Goal: Task Accomplishment & Management: Manage account settings

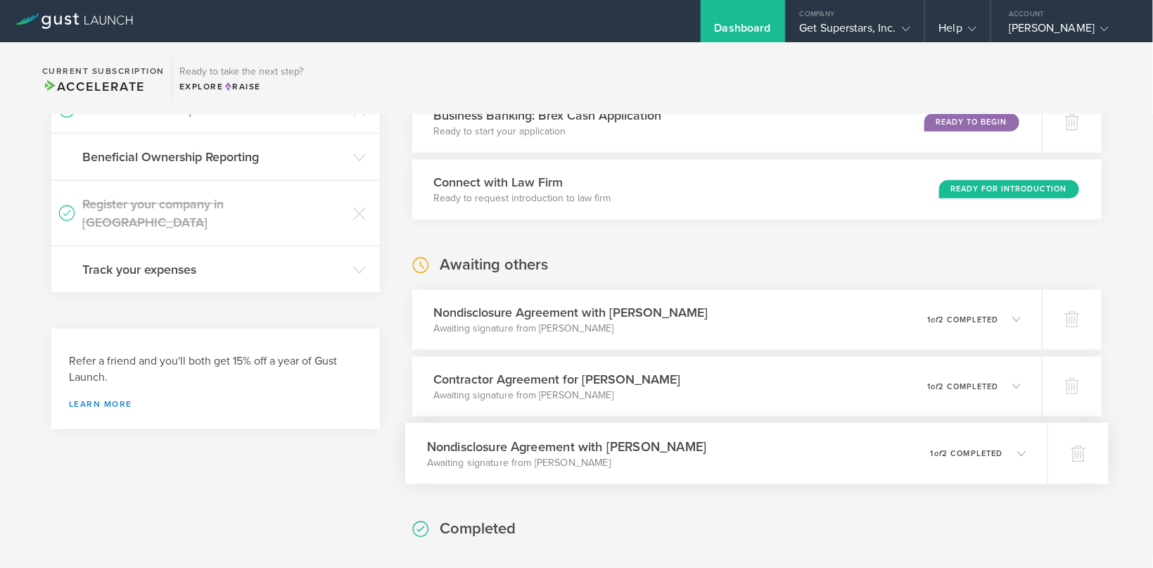
scroll to position [652, 0]
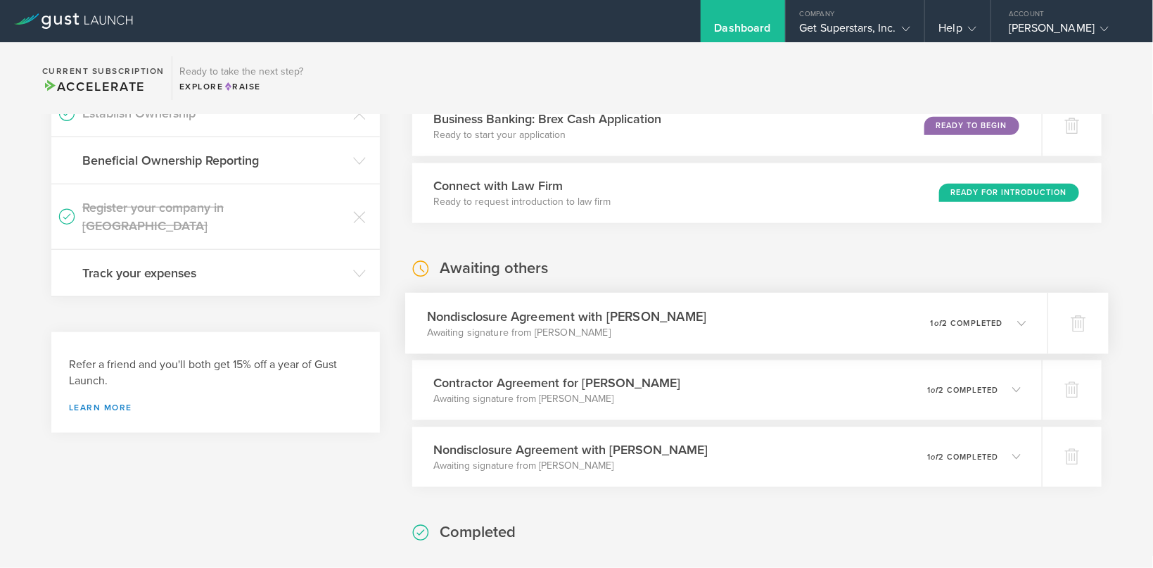
click at [792, 326] on div "Nondisclosure Agreement with [PERSON_NAME] Awaiting signature from [PERSON_NAME…" at bounding box center [726, 323] width 642 height 61
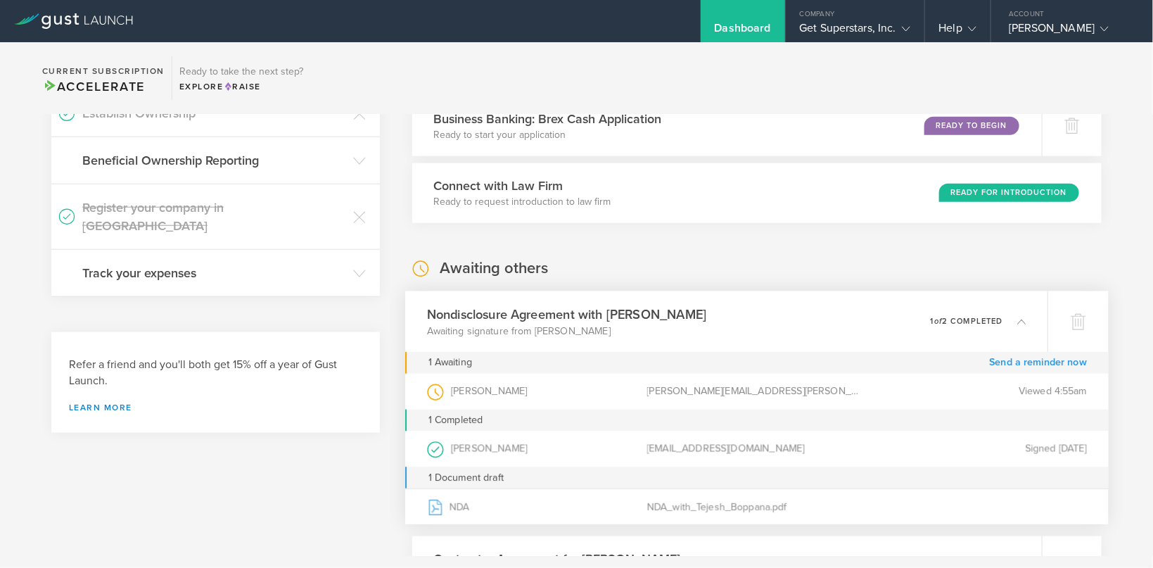
click at [1031, 361] on link "Send a reminder now" at bounding box center [1038, 363] width 98 height 22
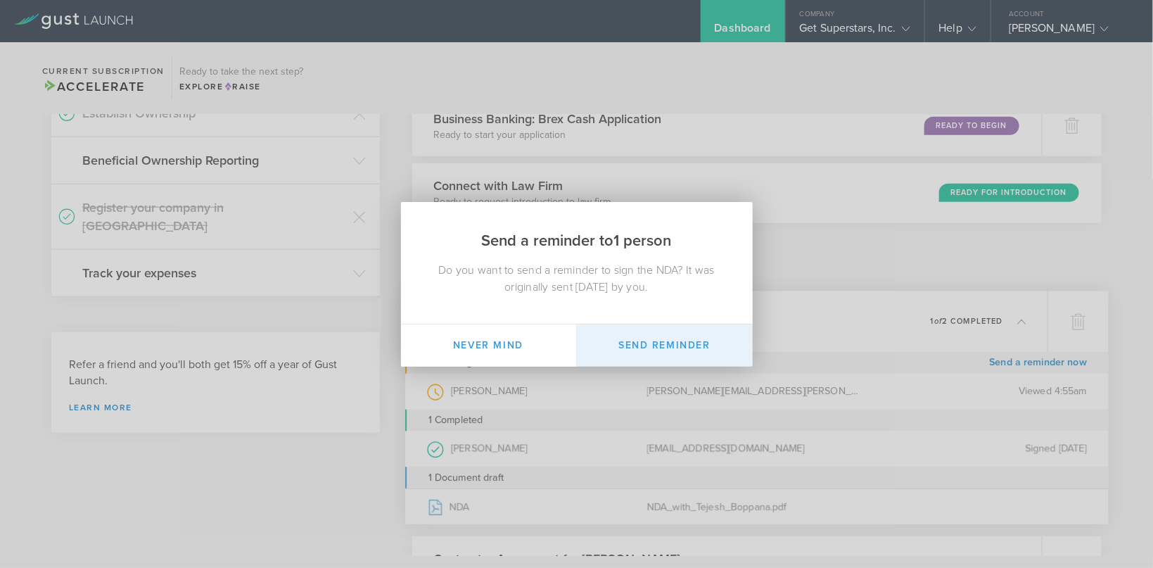
click at [665, 350] on button "Send Reminder" at bounding box center [665, 345] width 176 height 42
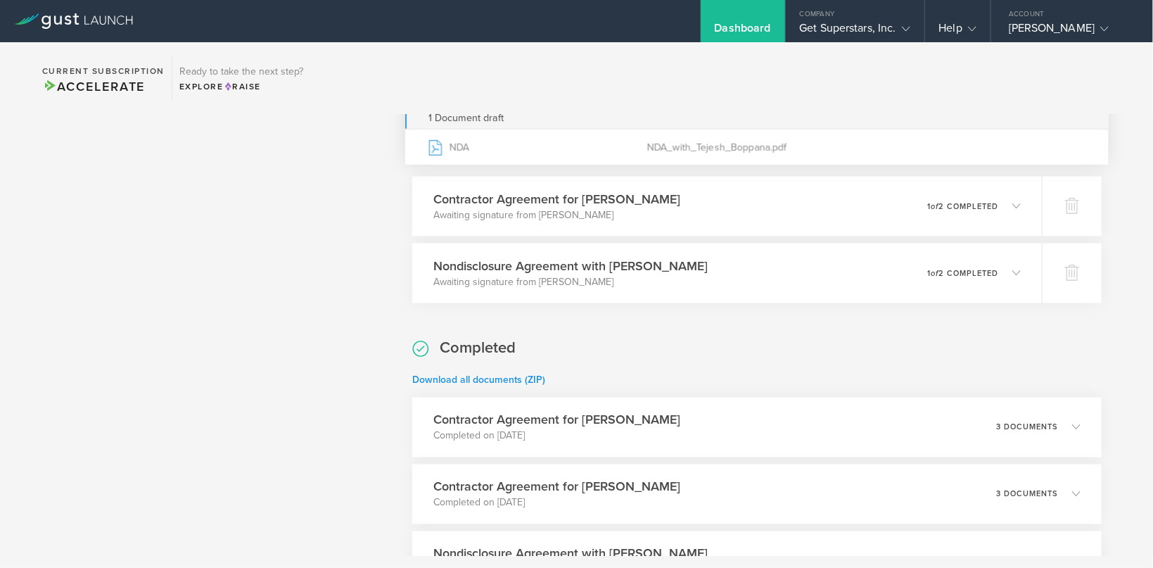
scroll to position [1119, 0]
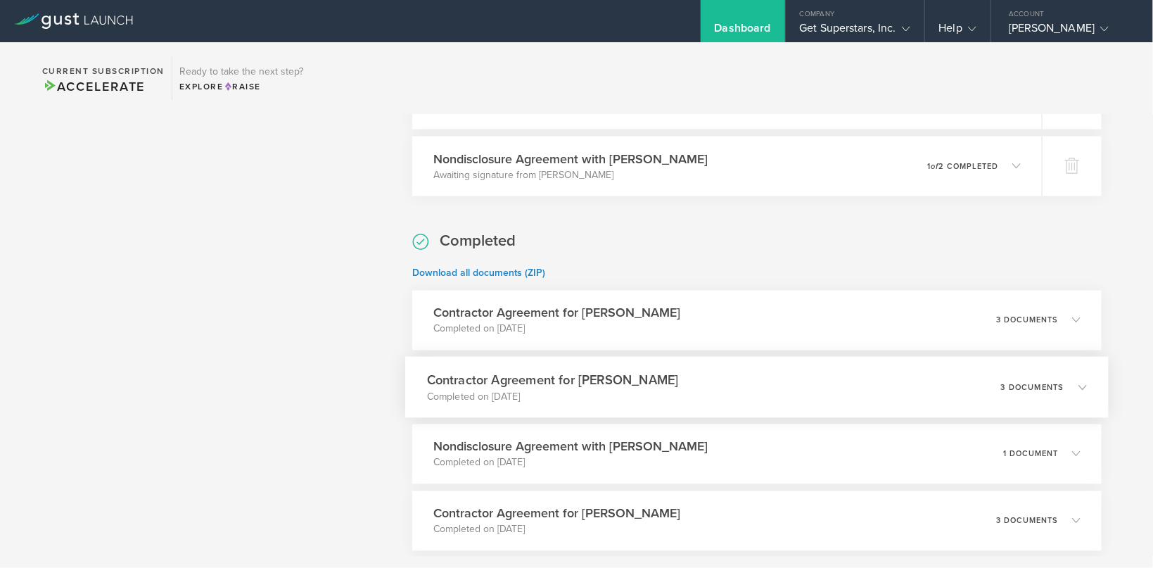
click at [521, 393] on p "Completed on [DATE]" at bounding box center [553, 396] width 252 height 14
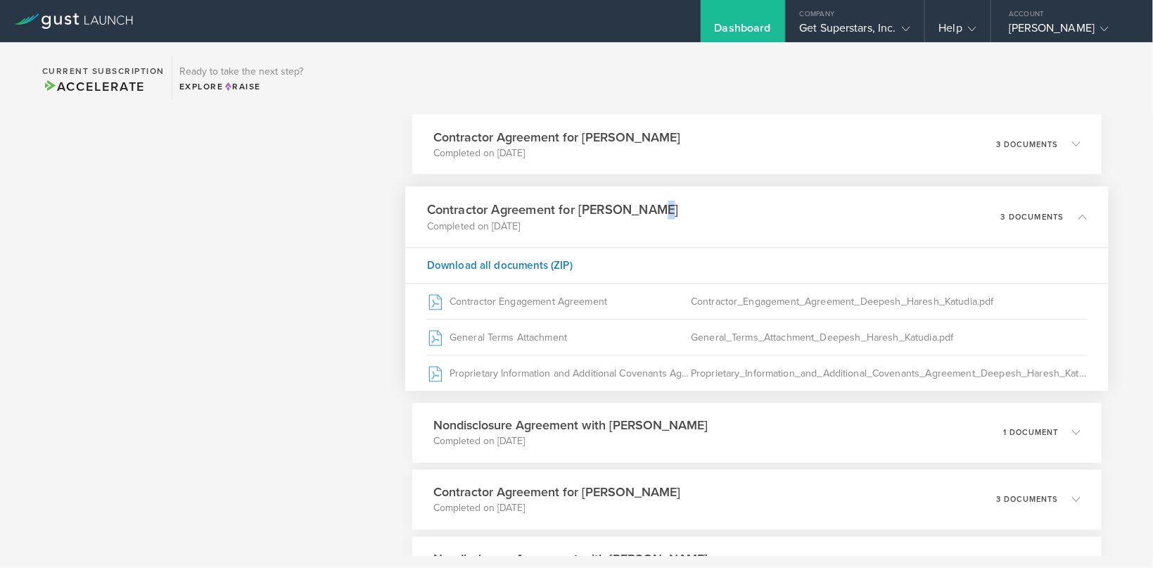
click at [658, 212] on h3 "Contractor Agreement for [PERSON_NAME]" at bounding box center [553, 209] width 252 height 19
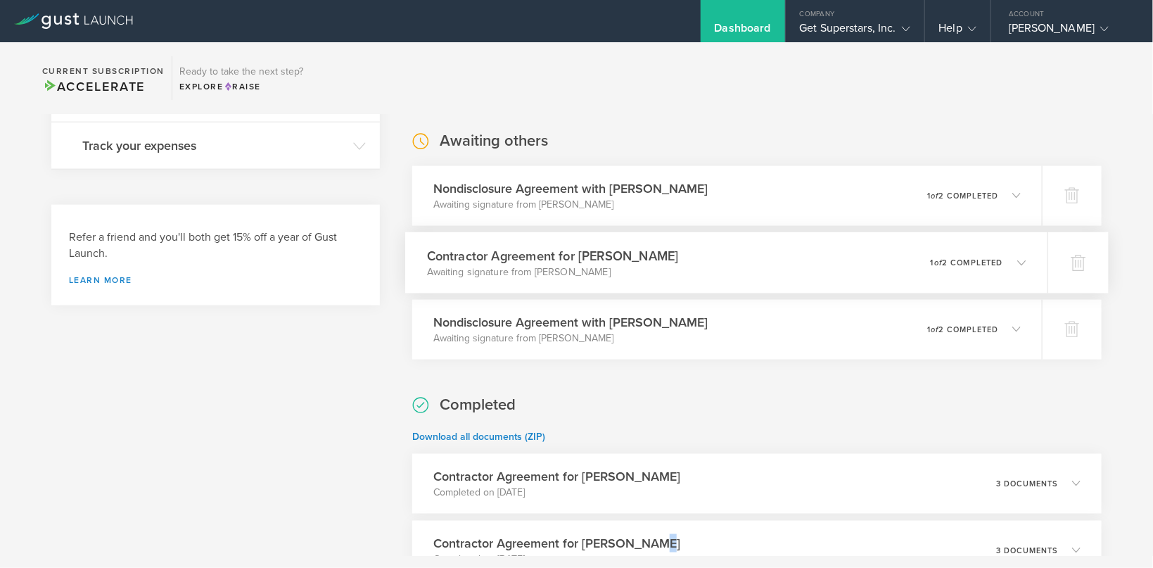
scroll to position [746, 0]
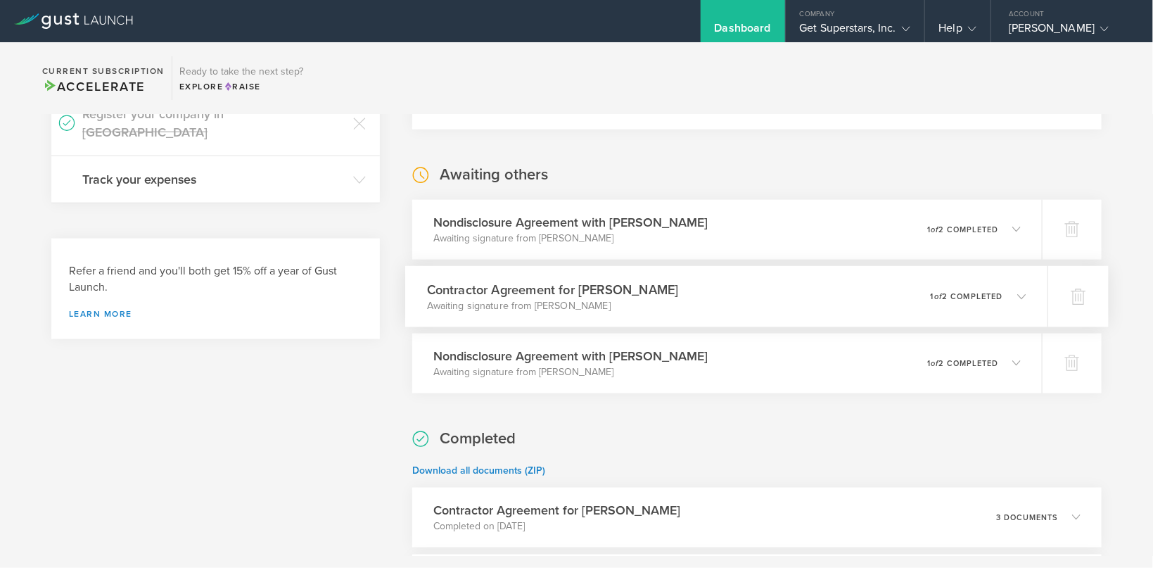
click at [647, 298] on h3 "Contractor Agreement for [PERSON_NAME]" at bounding box center [553, 289] width 252 height 19
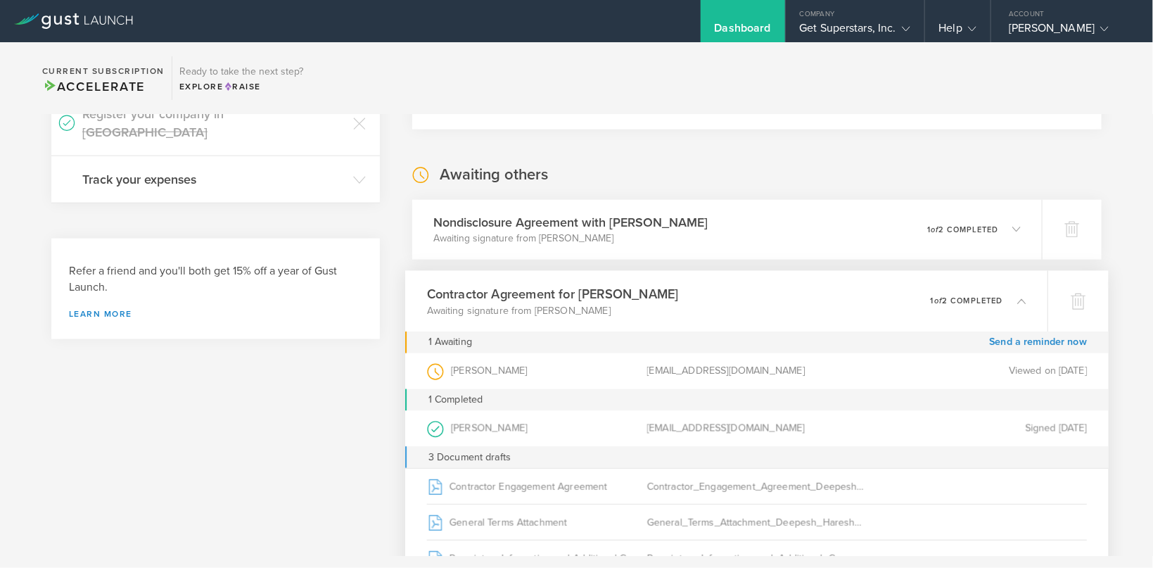
click at [651, 296] on h3 "Contractor Agreement for [PERSON_NAME]" at bounding box center [553, 293] width 252 height 19
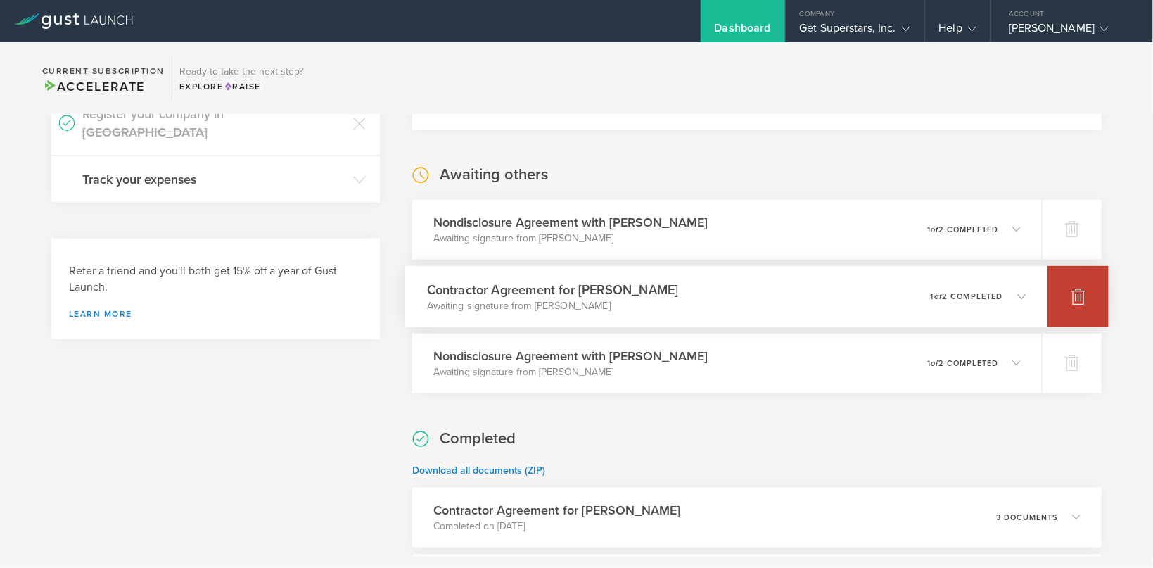
click at [1078, 295] on icon at bounding box center [1078, 297] width 15 height 13
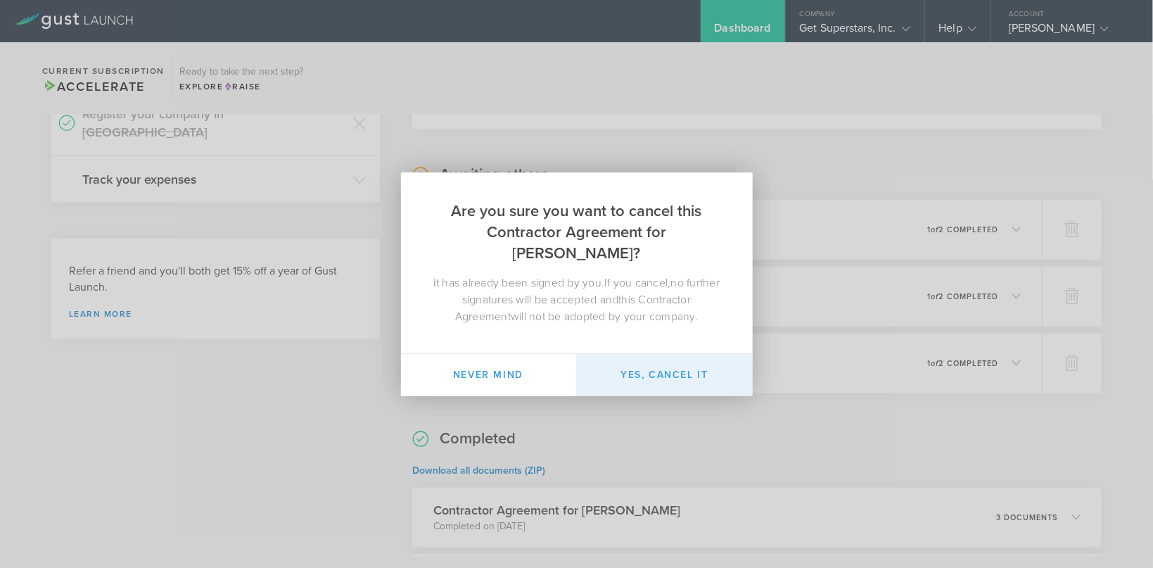
click at [651, 376] on button "Yes, cancel it" at bounding box center [665, 375] width 176 height 42
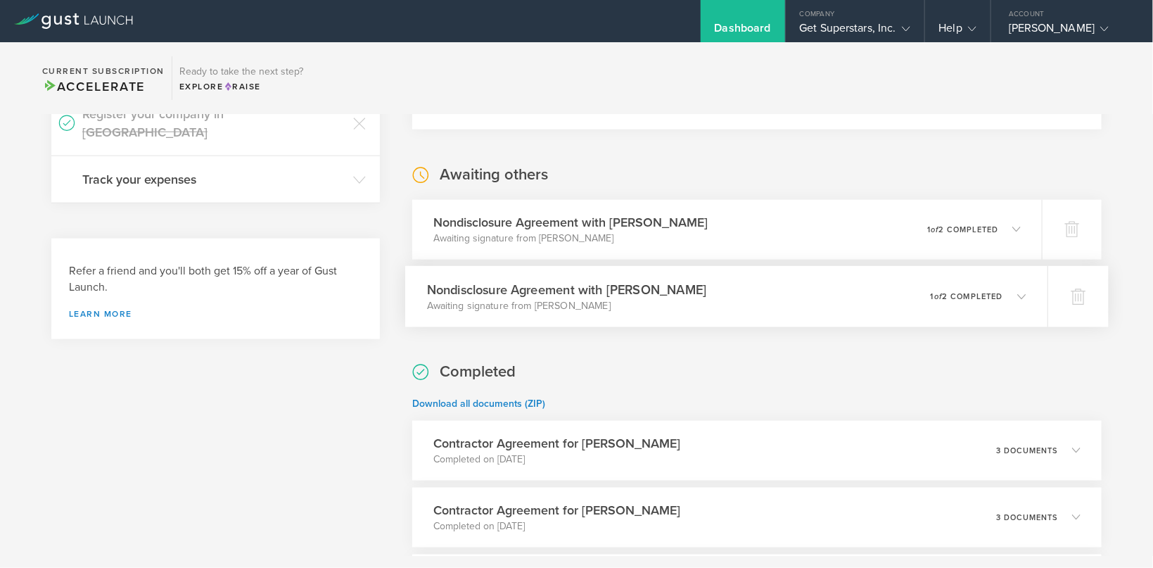
click at [762, 303] on div "Nondisclosure Agreement with [PERSON_NAME] Awaiting signature from [PERSON_NAME…" at bounding box center [726, 296] width 642 height 61
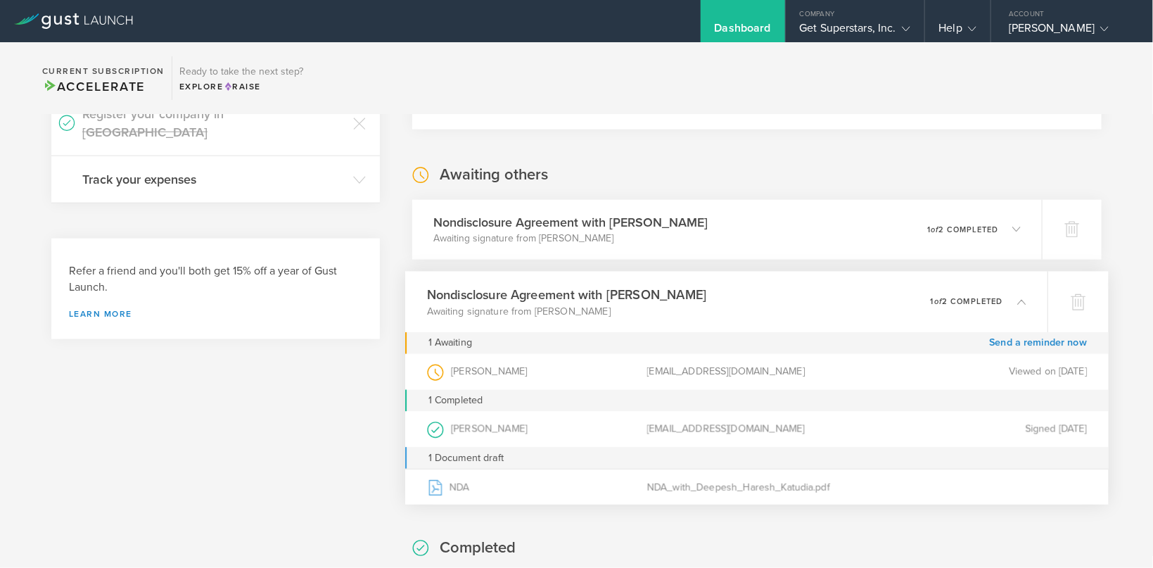
click at [772, 298] on div "Nondisclosure Agreement with [PERSON_NAME] Awaiting signature from [PERSON_NAME…" at bounding box center [726, 301] width 642 height 61
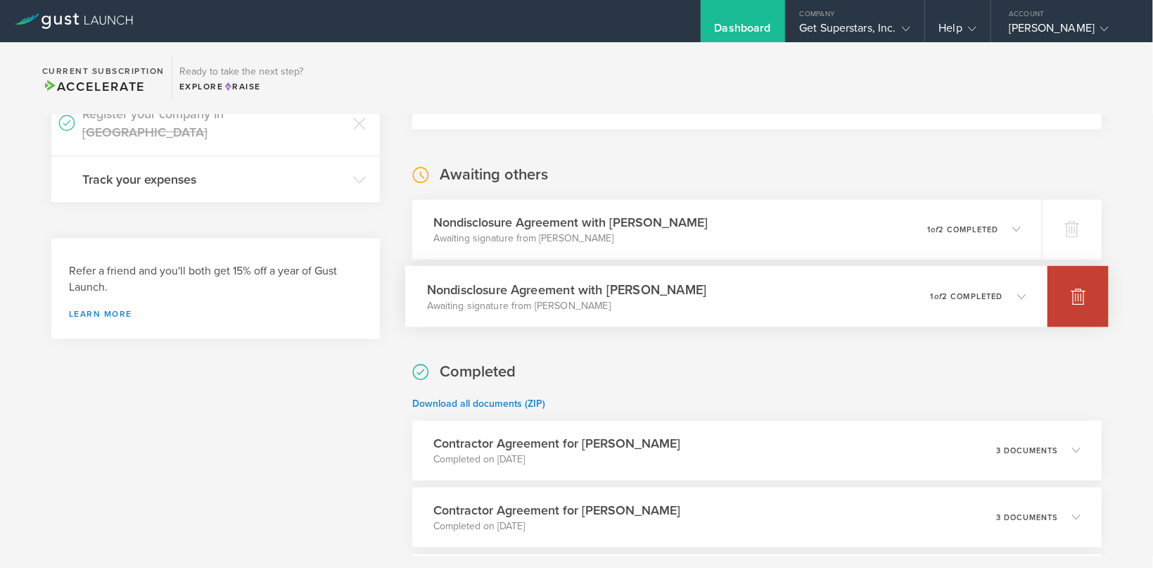
click at [1074, 294] on icon at bounding box center [1078, 296] width 17 height 17
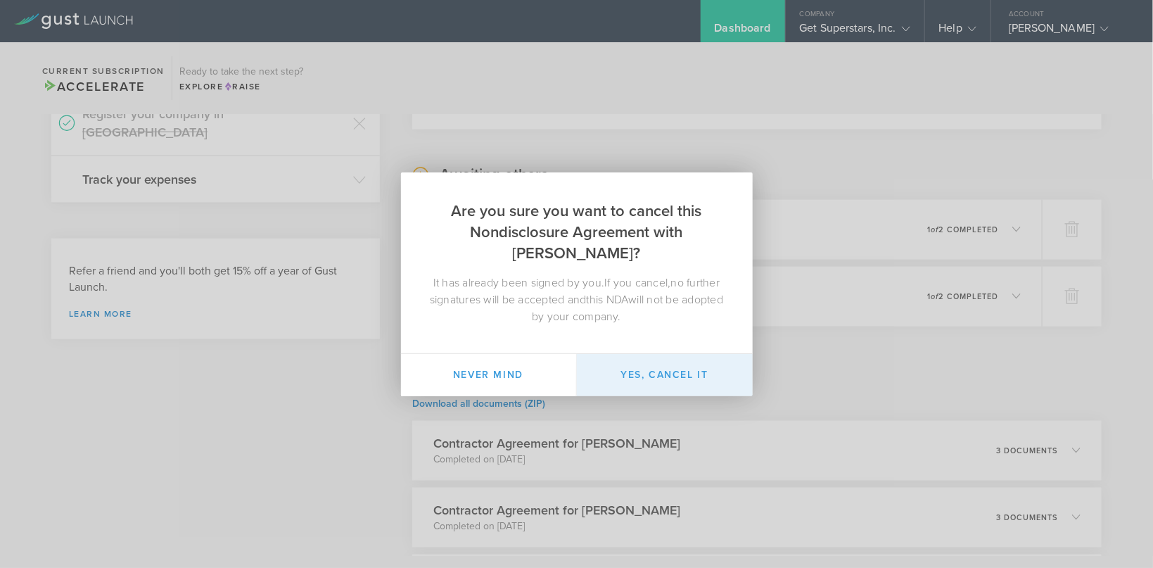
click at [684, 371] on button "Yes, cancel it" at bounding box center [665, 375] width 176 height 42
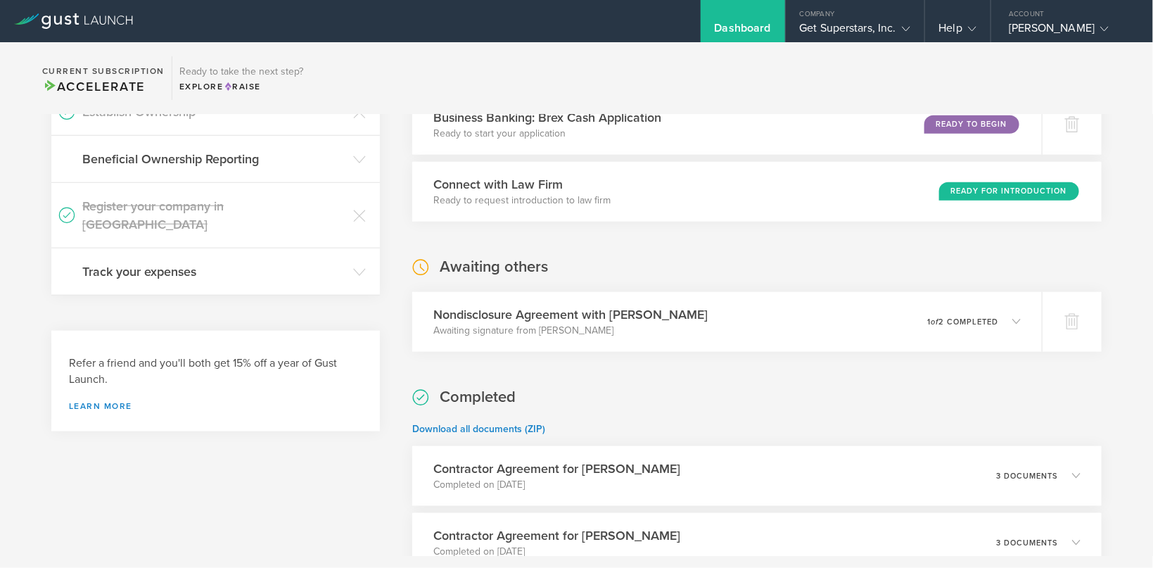
scroll to position [652, 0]
